Goal: Task Accomplishment & Management: Complete application form

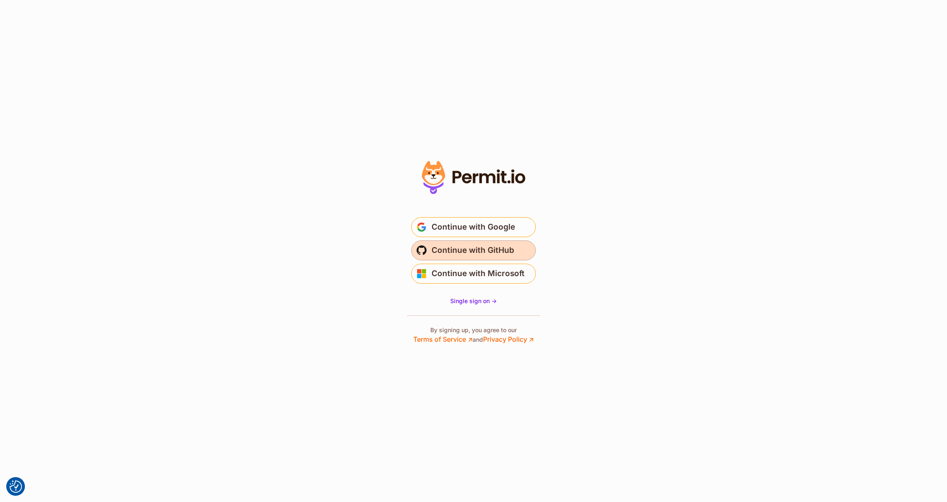
click at [497, 250] on span "Continue with GitHub" at bounding box center [472, 250] width 83 height 13
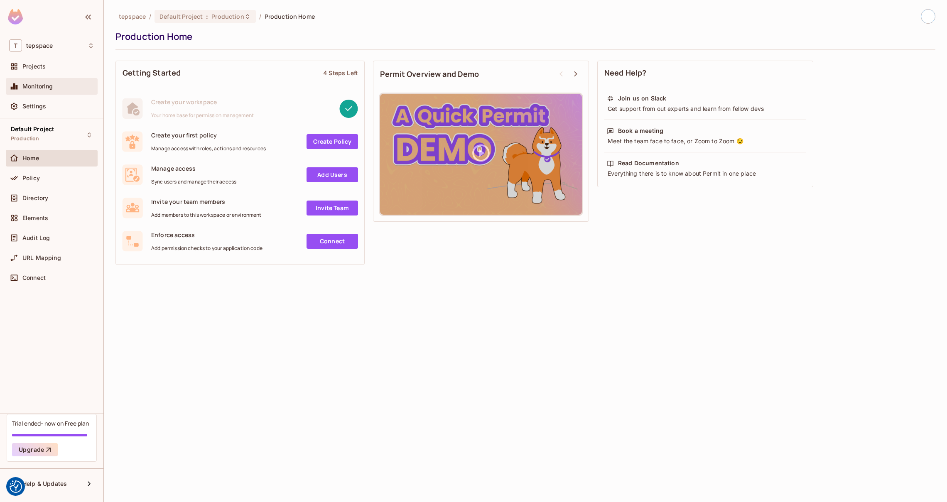
click at [45, 87] on span "Monitoring" at bounding box center [37, 86] width 31 height 7
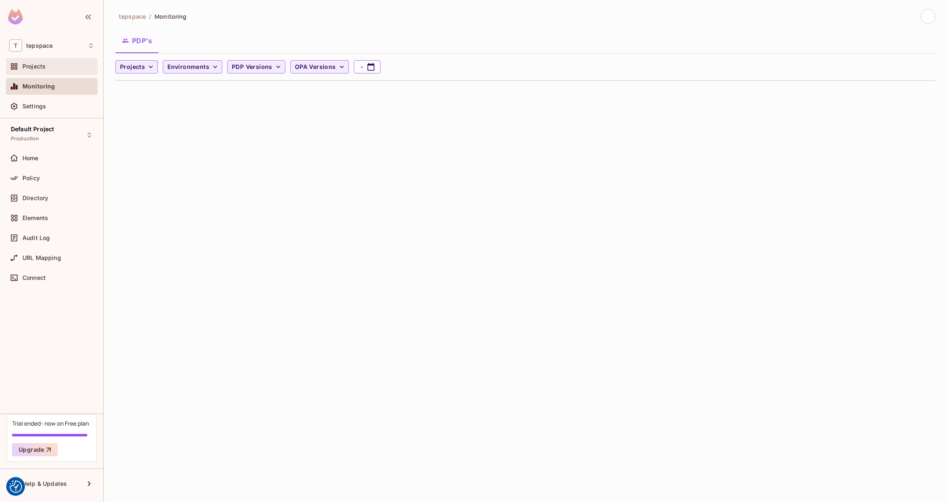
click at [40, 70] on div "Projects" at bounding box center [51, 66] width 85 height 10
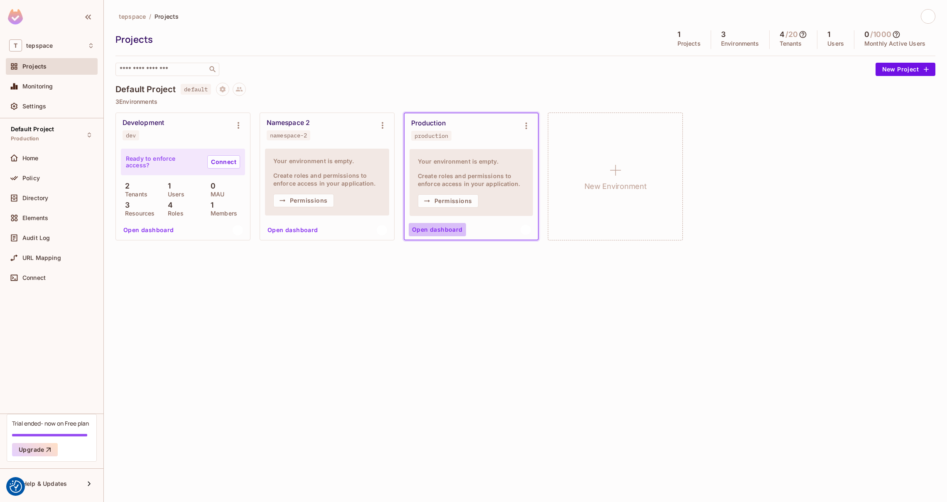
click at [437, 233] on button "Open dashboard" at bounding box center [437, 229] width 57 height 13
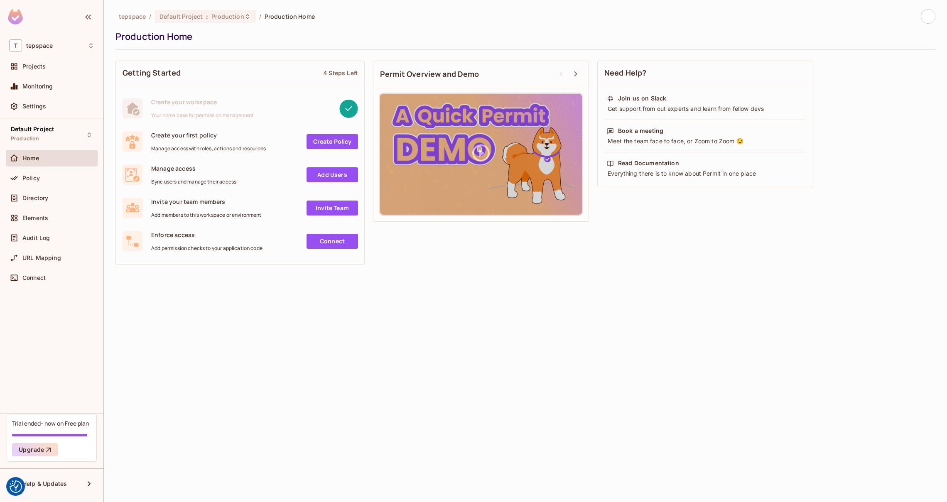
click at [339, 141] on link "Create Policy" at bounding box center [331, 141] width 51 height 15
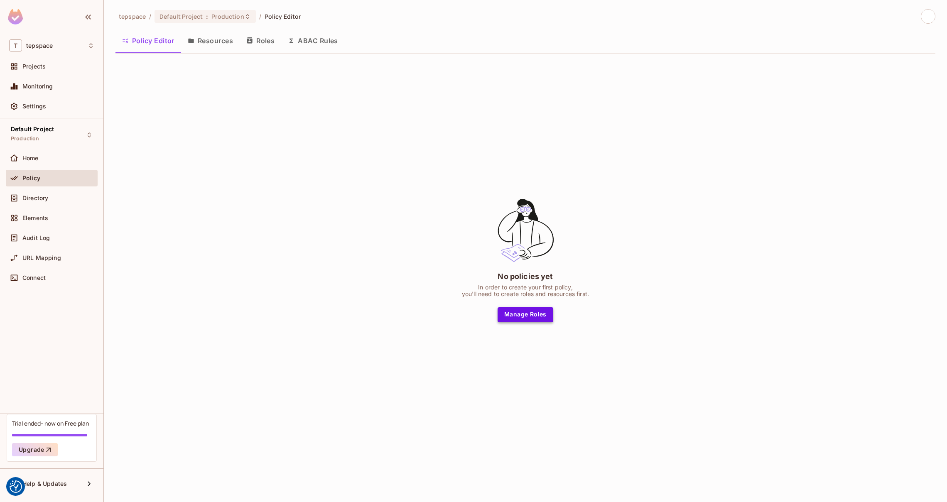
click at [529, 316] on button "Manage Roles" at bounding box center [525, 314] width 56 height 15
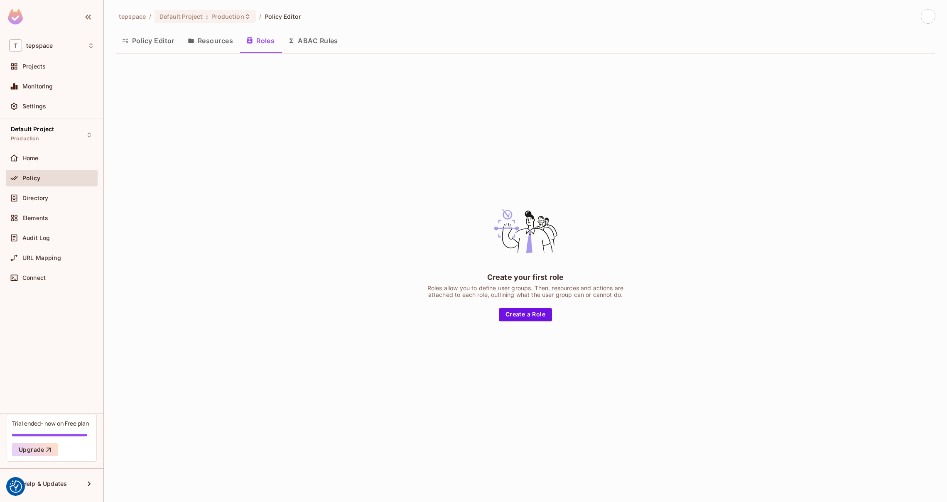
click at [529, 316] on button "Create a Role" at bounding box center [525, 314] width 53 height 13
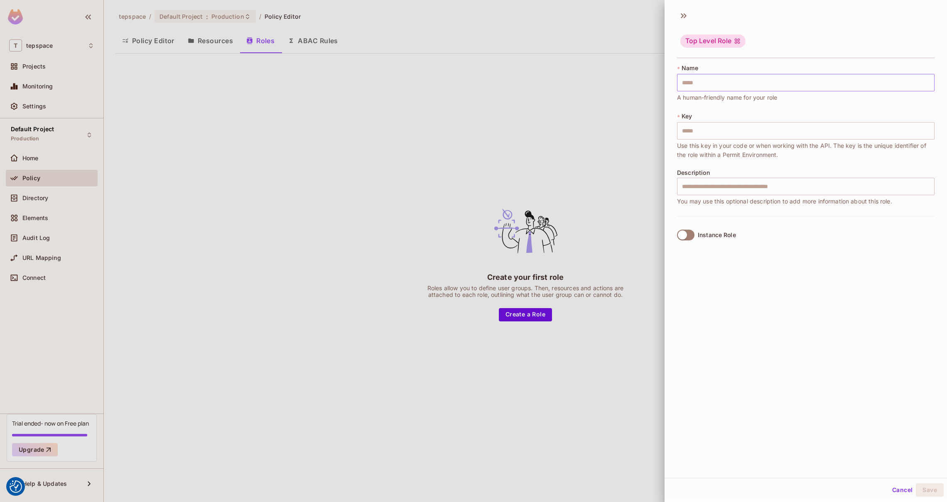
click at [693, 83] on input "text" at bounding box center [805, 82] width 257 height 17
type input "*"
type input "**"
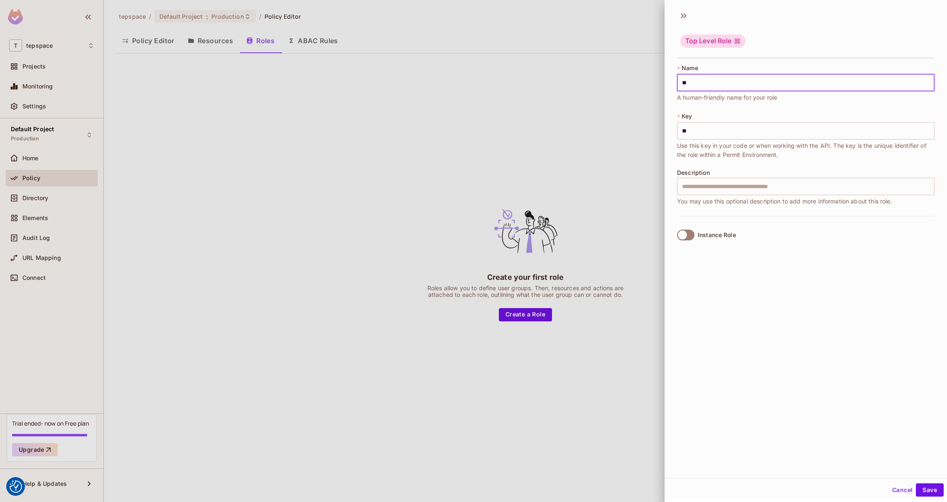
type input "*"
type input "**"
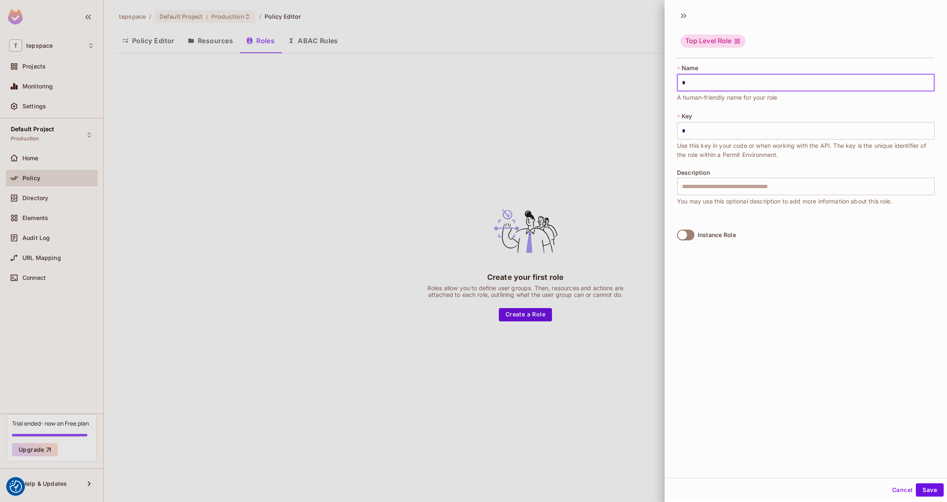
type input "**"
type input "***"
click at [928, 325] on div "Top Level Role * Name *** ​ A human-friendly name for your role * Key *** ​ Use…" at bounding box center [805, 242] width 282 height 472
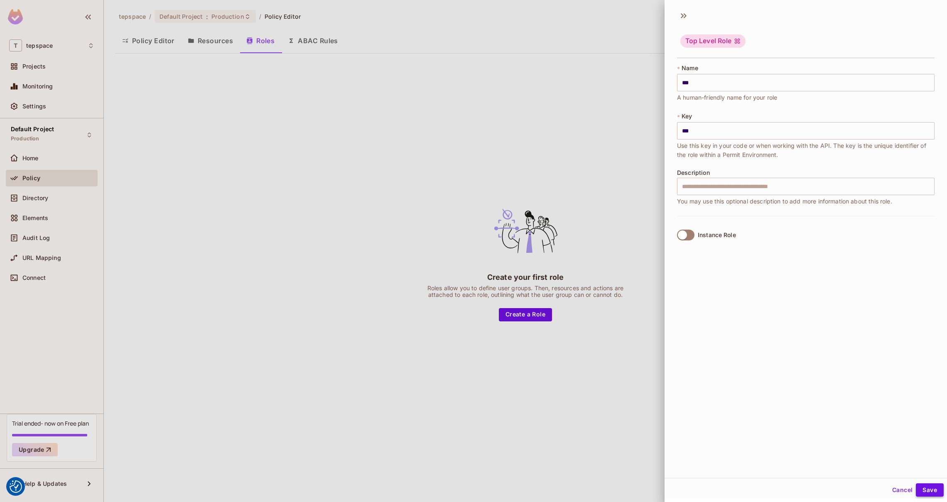
click at [924, 488] on button "Save" at bounding box center [930, 489] width 28 height 13
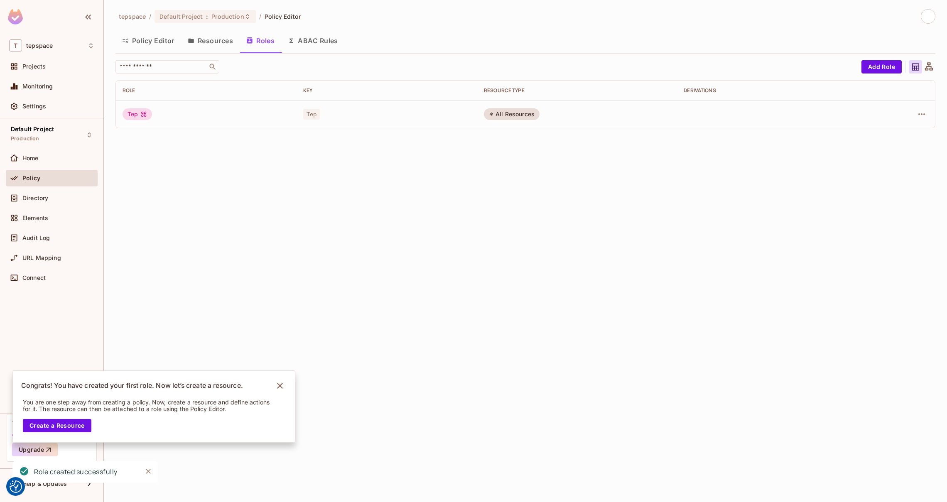
click at [338, 178] on div "tepspace / Default Project : Production / Policy Editor Policy Editor Resources…" at bounding box center [525, 251] width 843 height 502
click at [152, 38] on button "Policy Editor" at bounding box center [148, 40] width 66 height 21
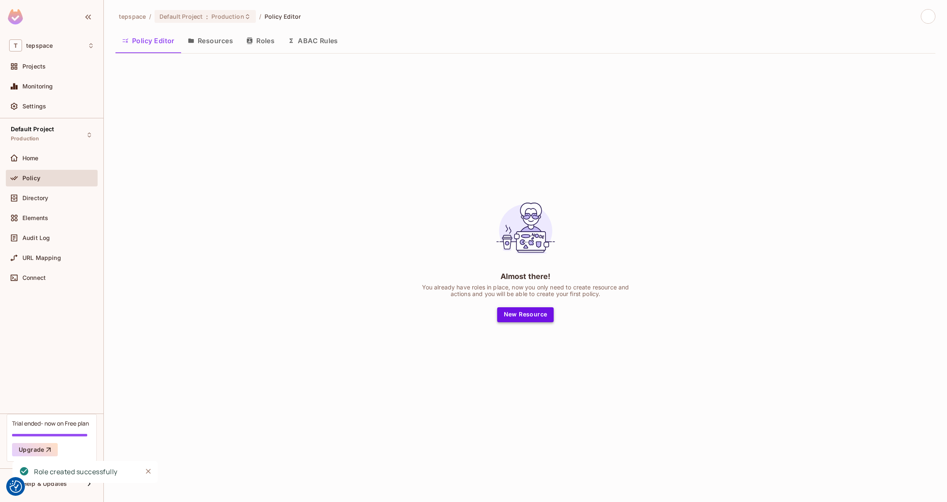
click at [525, 314] on button "New Resource" at bounding box center [525, 314] width 57 height 15
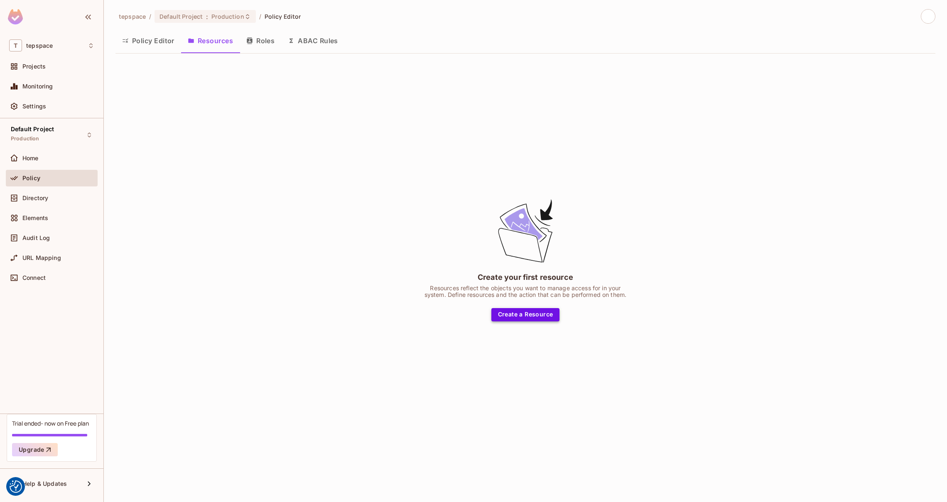
click at [510, 312] on button "Create a Resource" at bounding box center [525, 314] width 69 height 13
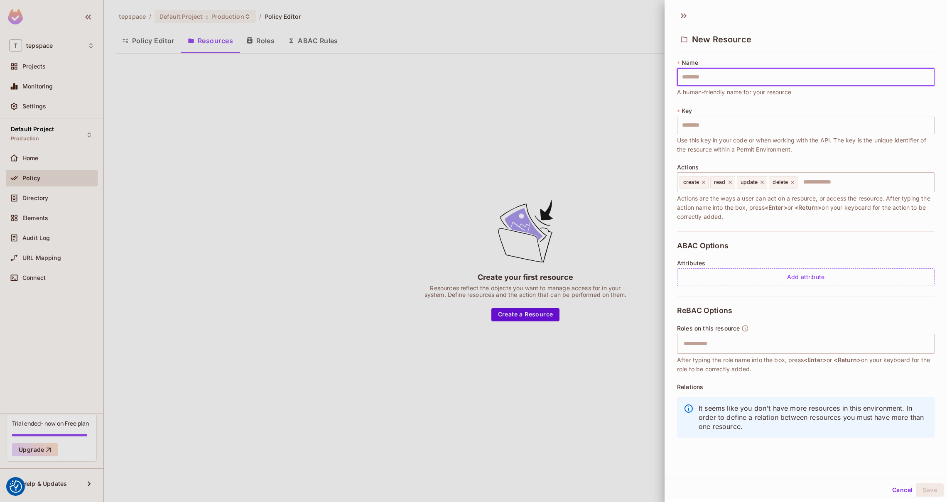
type input "*"
type input "**"
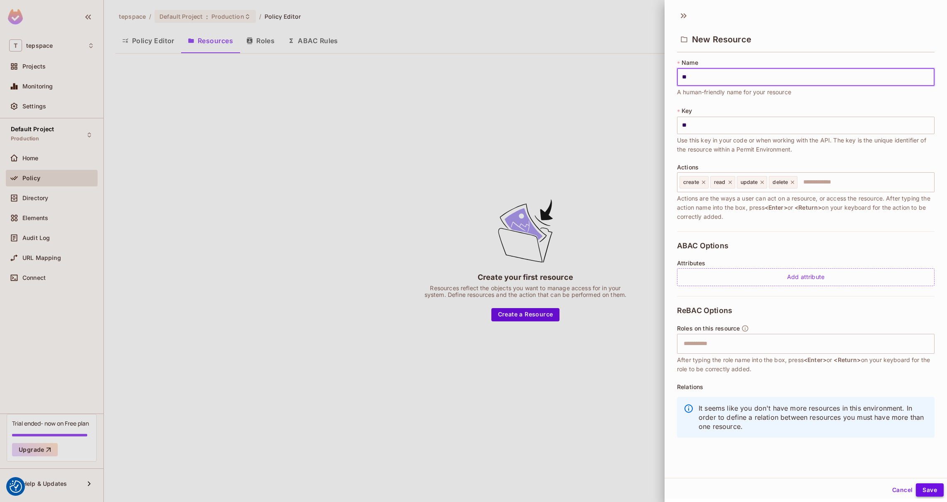
click at [926, 487] on button "Save" at bounding box center [930, 489] width 28 height 13
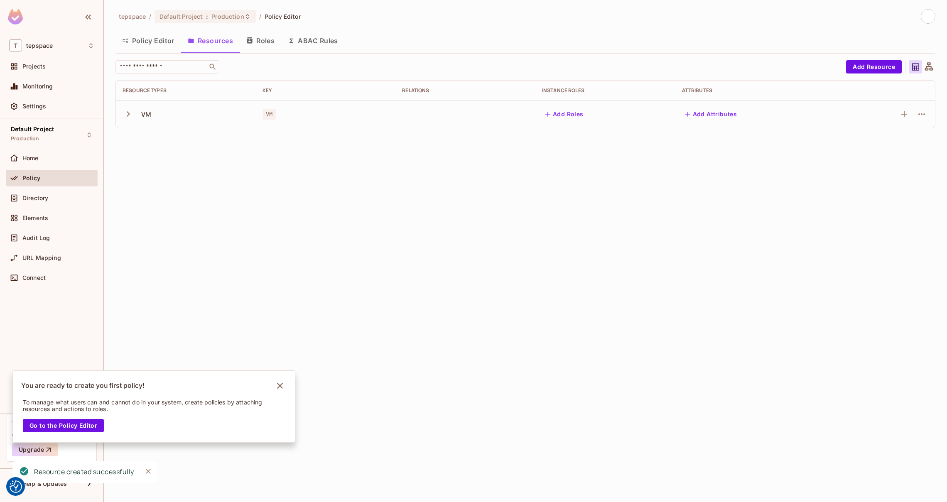
click at [157, 37] on button "Policy Editor" at bounding box center [148, 40] width 66 height 21
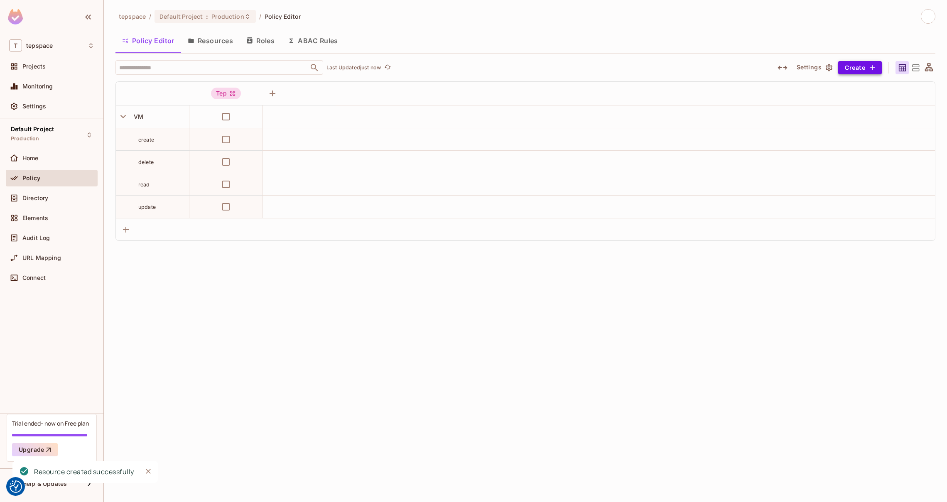
click at [867, 65] on button "Create" at bounding box center [860, 67] width 44 height 13
click at [272, 313] on div at bounding box center [473, 251] width 947 height 502
click at [123, 114] on icon "button" at bounding box center [123, 116] width 11 height 11
click at [122, 116] on icon "button" at bounding box center [123, 116] width 11 height 11
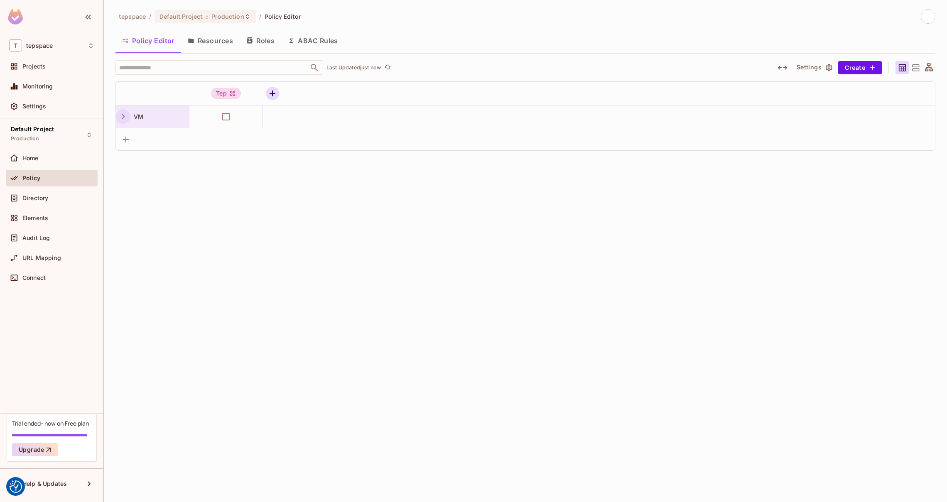
click at [270, 96] on icon "button" at bounding box center [272, 93] width 10 height 10
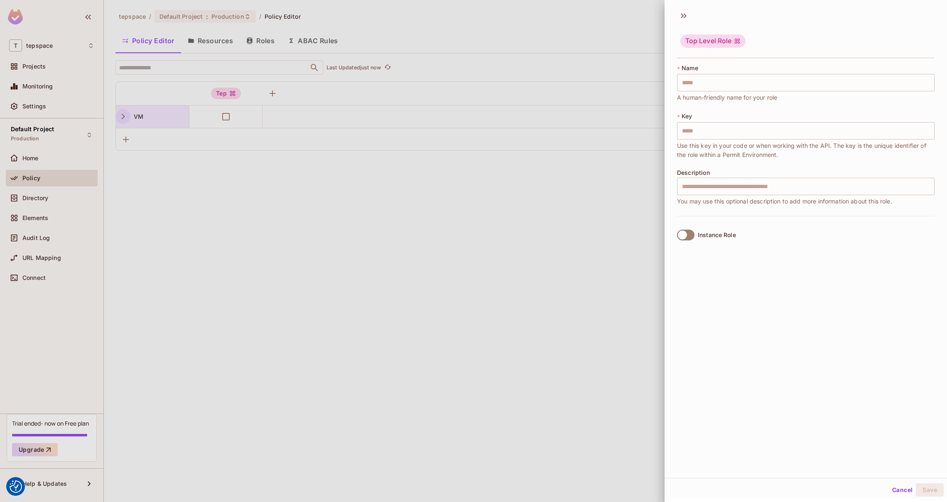
click at [705, 94] on span "A human-friendly name for your role" at bounding box center [727, 97] width 100 height 9
click at [903, 490] on button "Cancel" at bounding box center [902, 489] width 27 height 13
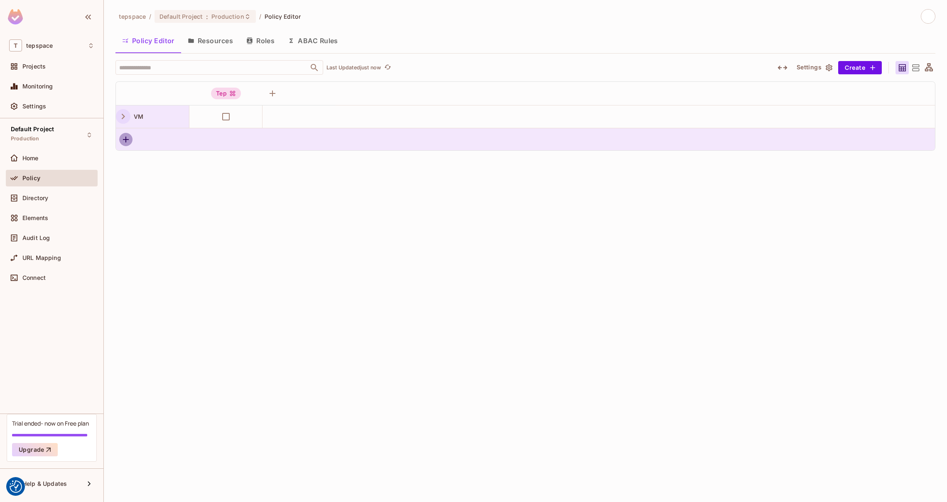
click at [123, 137] on icon "button" at bounding box center [126, 140] width 10 height 10
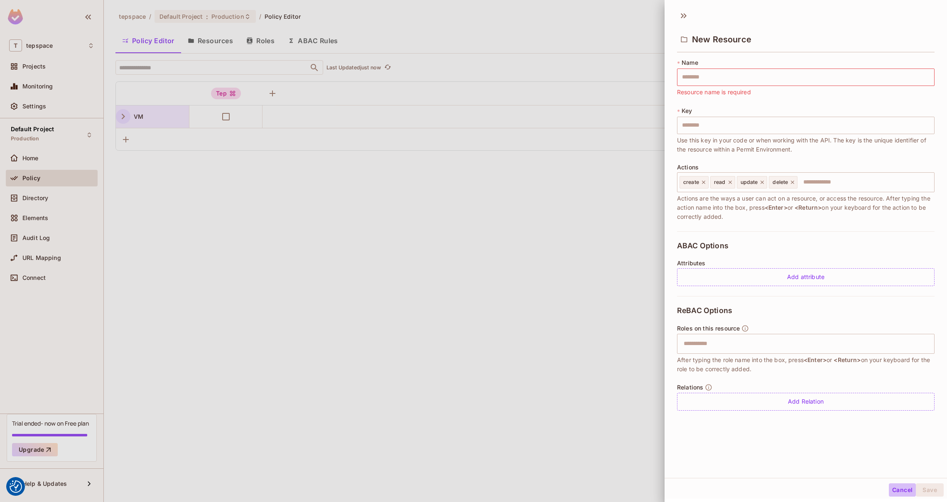
click at [898, 489] on button "Cancel" at bounding box center [902, 489] width 27 height 13
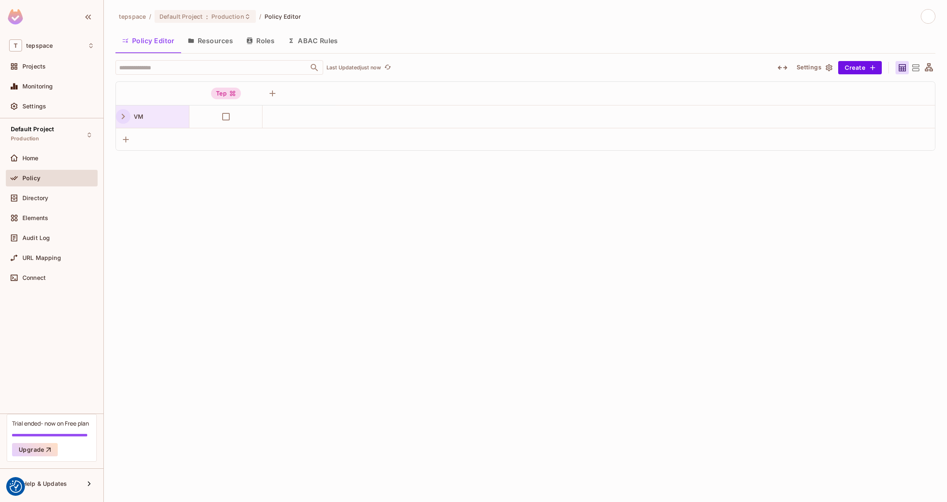
click at [825, 64] on icon "button" at bounding box center [829, 68] width 8 height 8
